Goal: Task Accomplishment & Management: Use online tool/utility

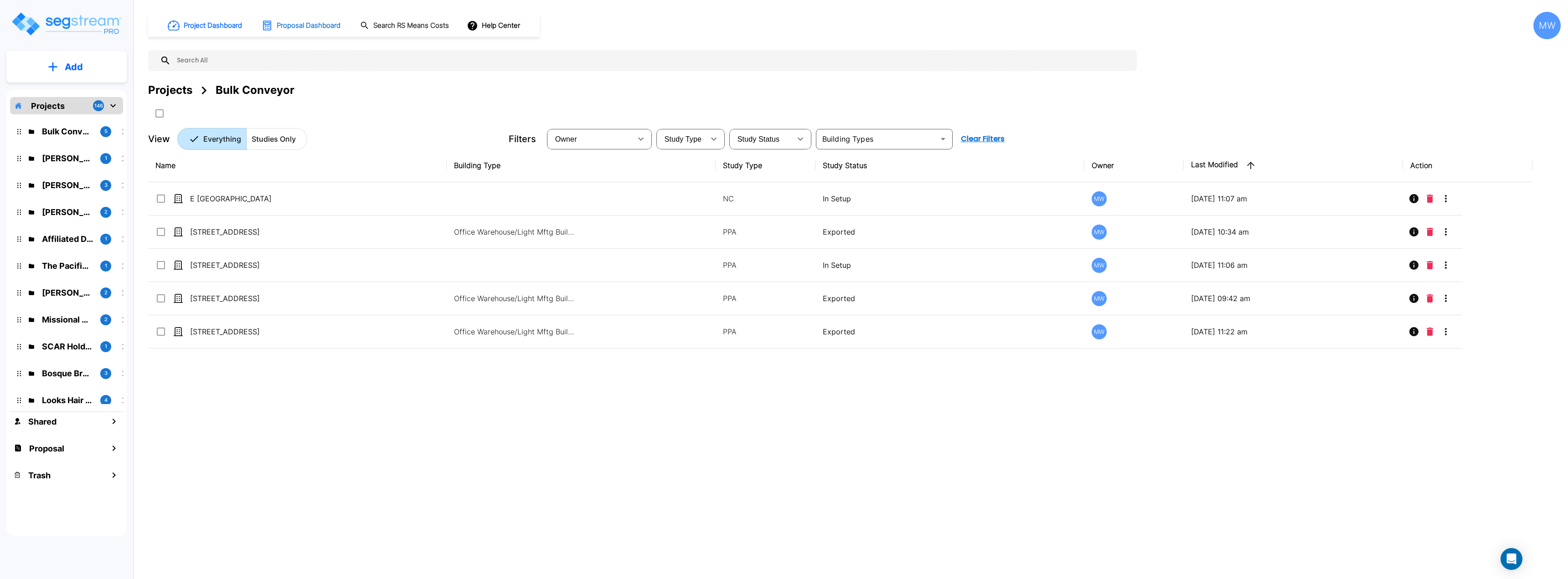
click at [303, 28] on h1 "Proposal Dashboard" at bounding box center [308, 26] width 64 height 11
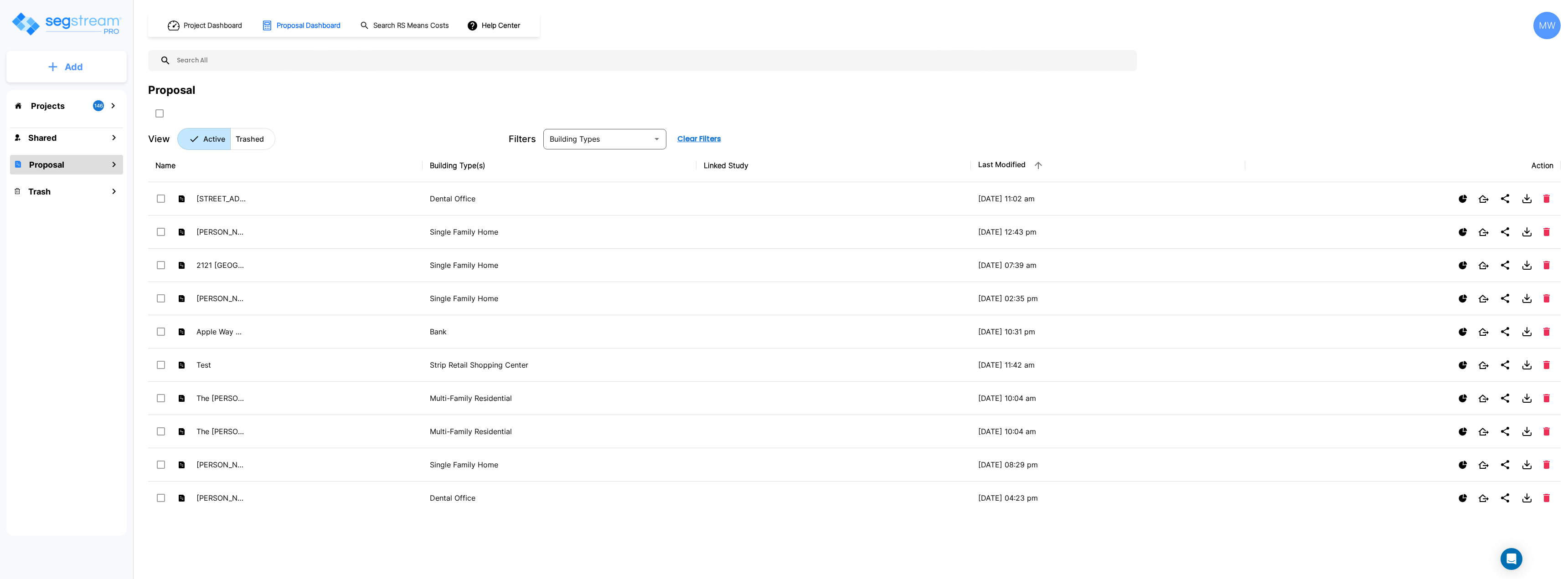
click at [74, 79] on button "Add" at bounding box center [66, 67] width 120 height 27
click at [73, 145] on p "Add Proposal" at bounding box center [72, 144] width 47 height 11
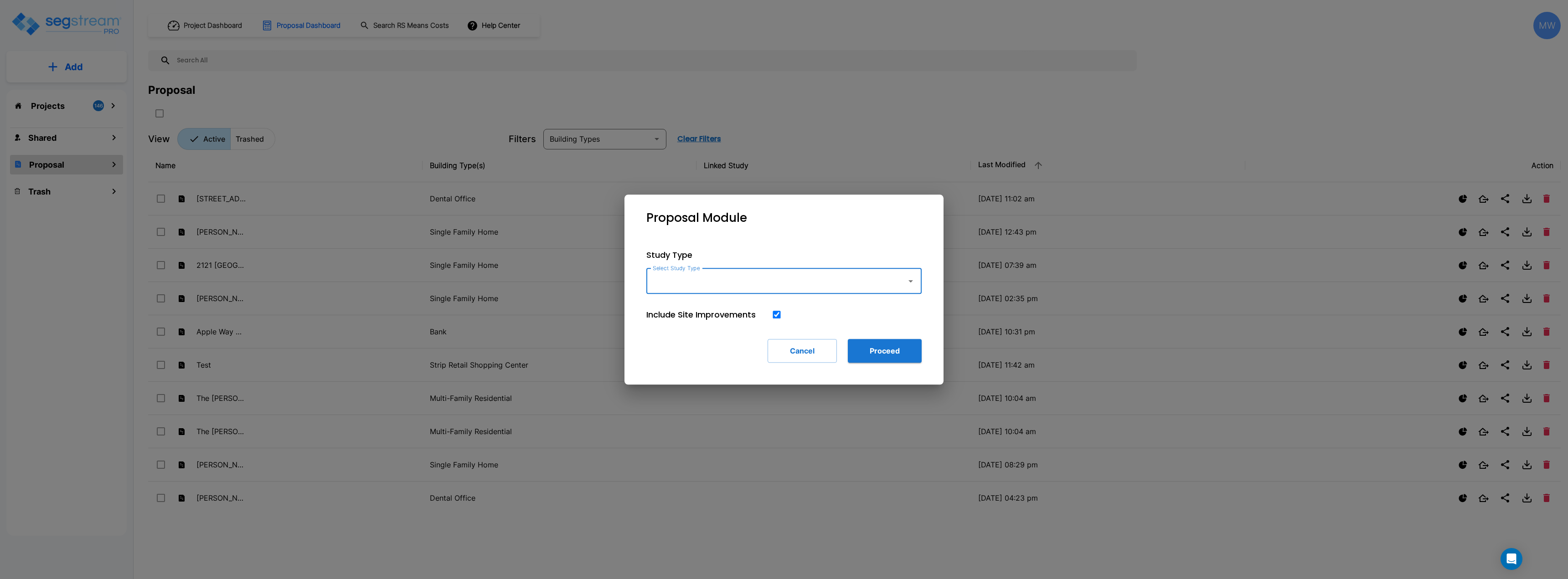
click at [682, 287] on input "Select Study Type" at bounding box center [774, 281] width 248 height 17
click at [701, 338] on li "Office" at bounding box center [784, 339] width 275 height 17
type input "Office"
click at [775, 316] on input "checkbox" at bounding box center [777, 315] width 9 height 8
checkbox input "false"
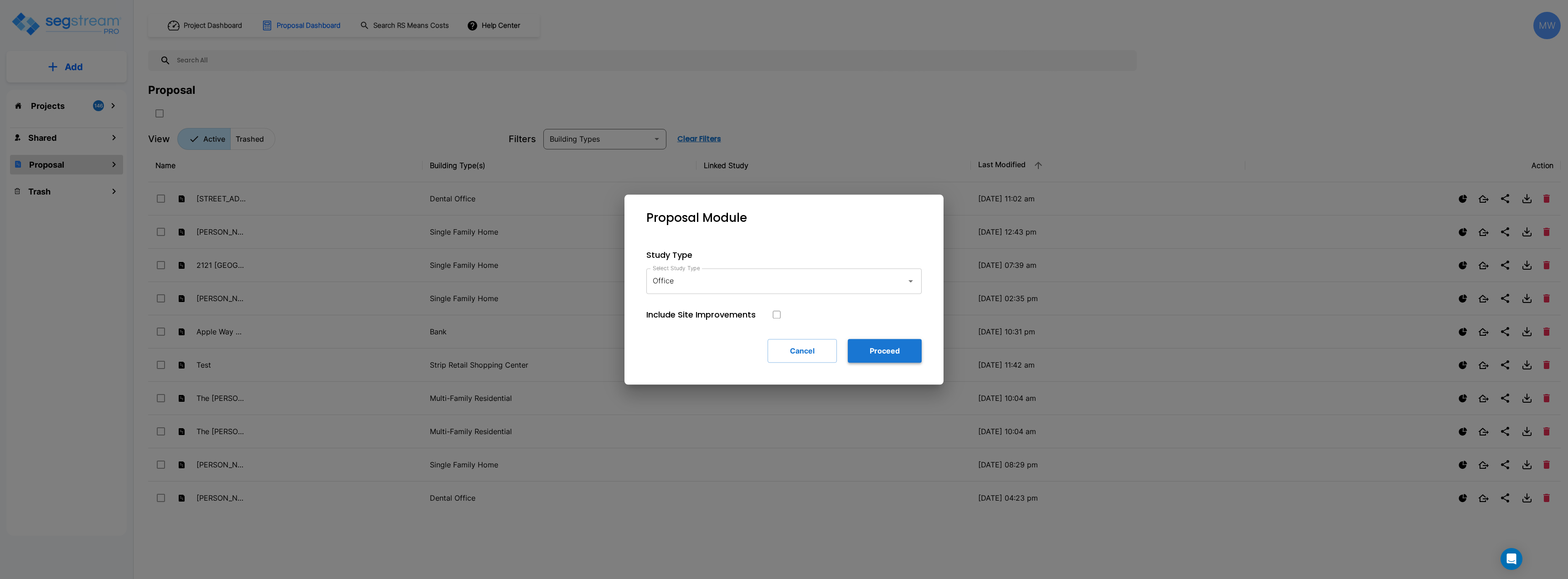
click at [909, 355] on button "Proceed" at bounding box center [884, 350] width 74 height 23
